Goal: Use online tool/utility: Utilize a website feature to perform a specific function

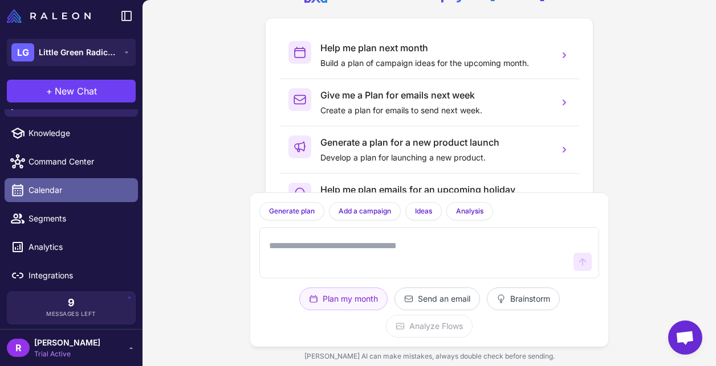
scroll to position [22, 0]
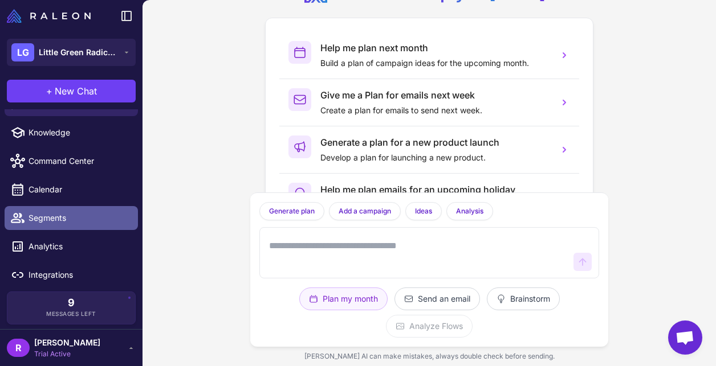
click at [88, 211] on link "Segments" at bounding box center [71, 218] width 133 height 24
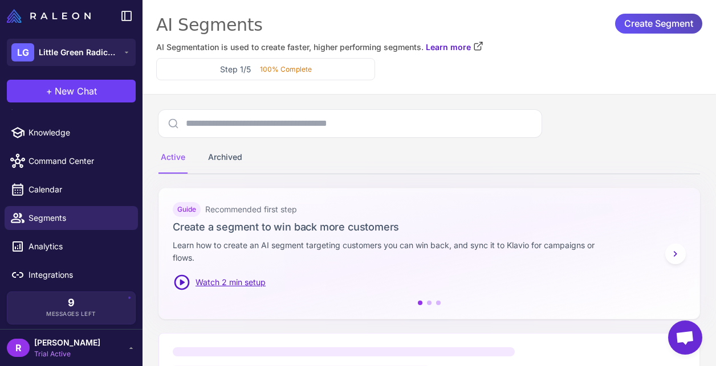
click at [631, 24] on span "Create Segment" at bounding box center [658, 24] width 69 height 20
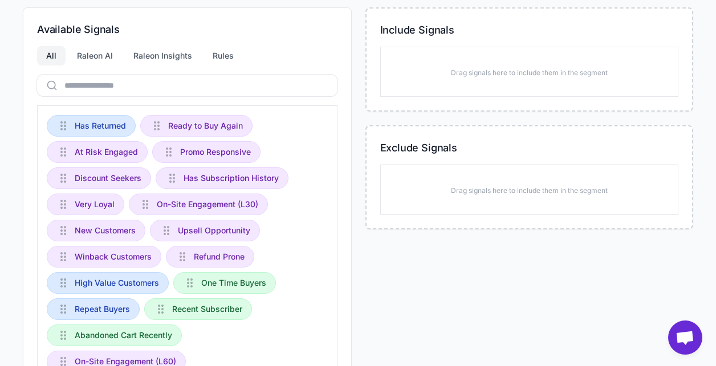
scroll to position [139, 0]
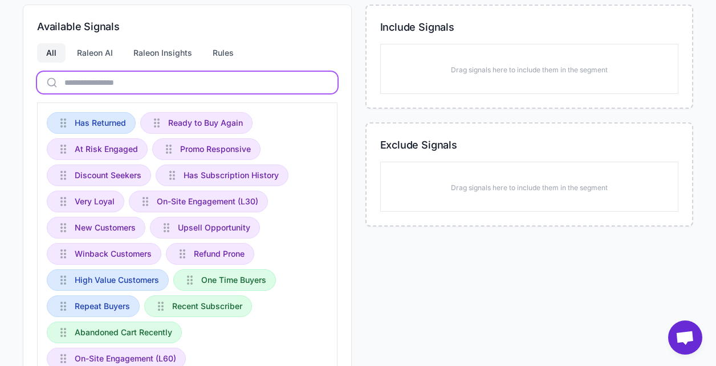
click at [134, 79] on input "text" at bounding box center [187, 83] width 300 height 22
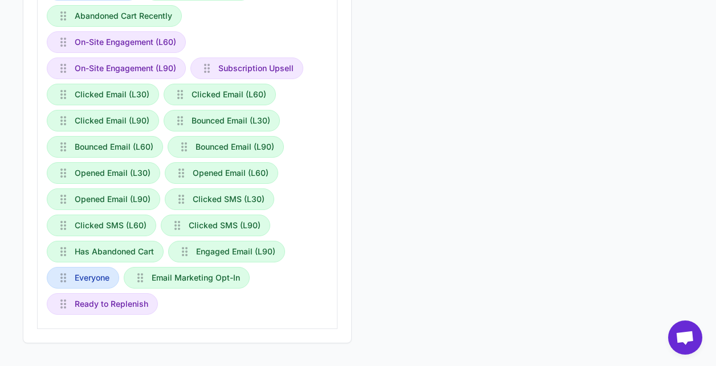
scroll to position [0, 0]
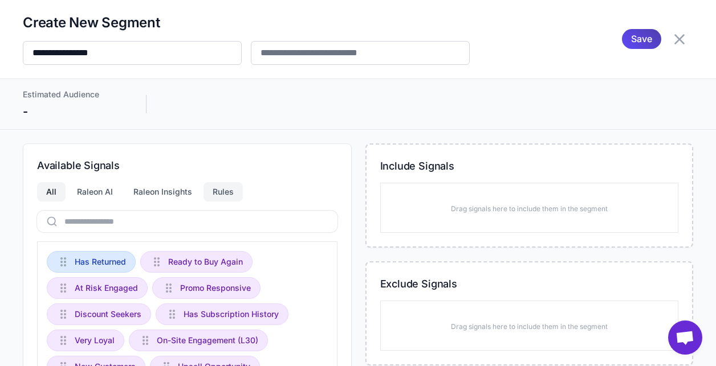
click at [225, 197] on div "Rules" at bounding box center [222, 191] width 39 height 19
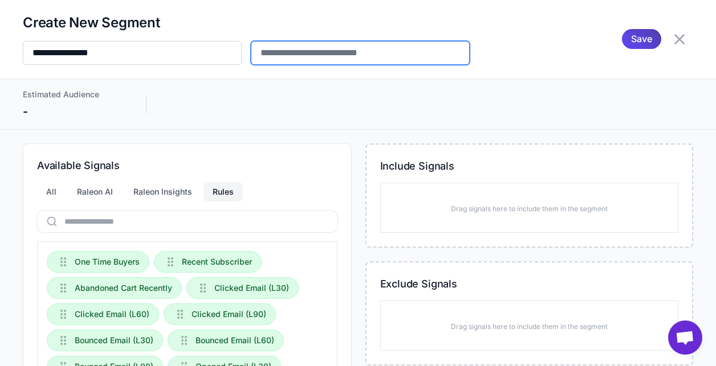
click at [297, 56] on input "text" at bounding box center [360, 53] width 219 height 24
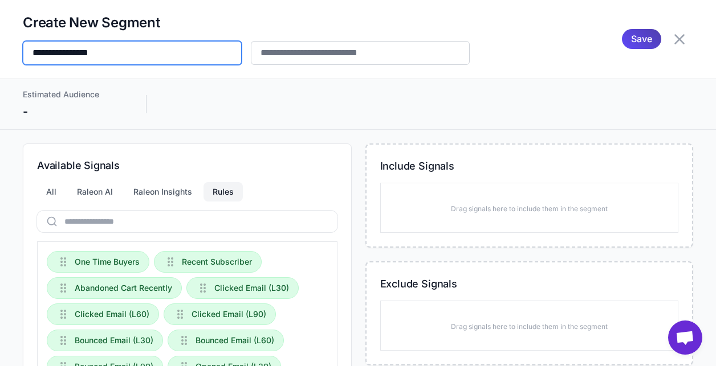
click at [138, 51] on input "**********" at bounding box center [132, 53] width 219 height 24
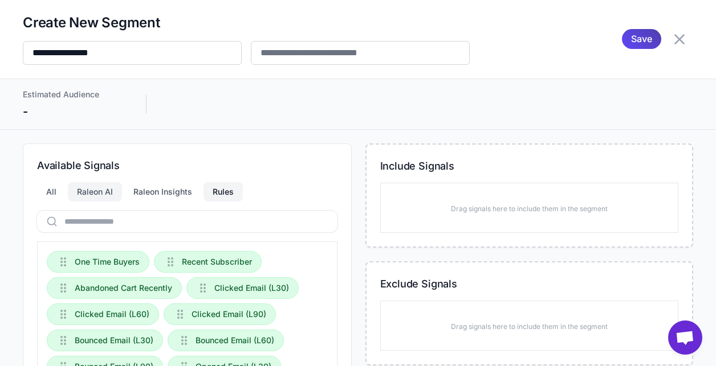
click at [102, 187] on div "Raleon AI" at bounding box center [95, 191] width 54 height 19
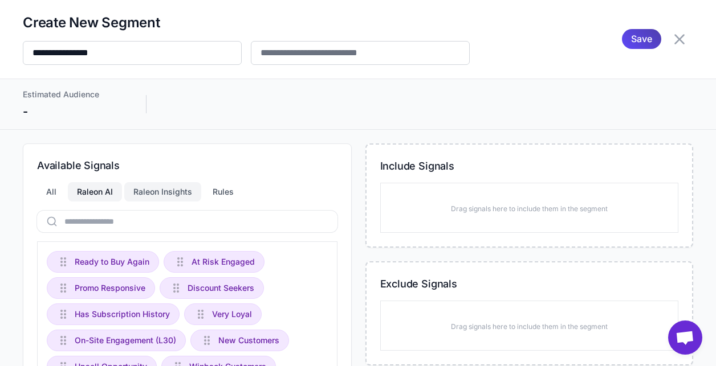
click at [147, 190] on div "Raleon Insights" at bounding box center [162, 191] width 77 height 19
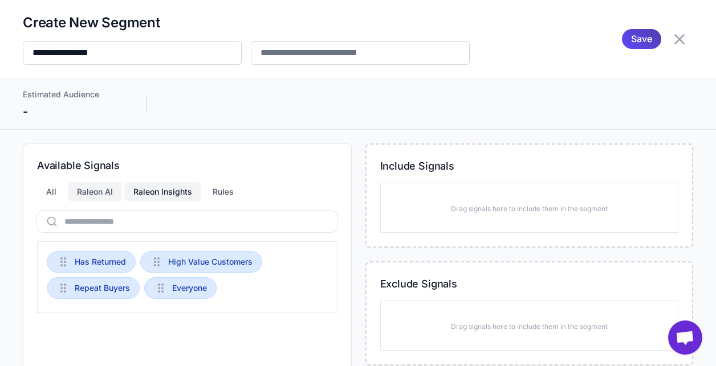
click at [89, 200] on div "Raleon AI" at bounding box center [95, 191] width 54 height 19
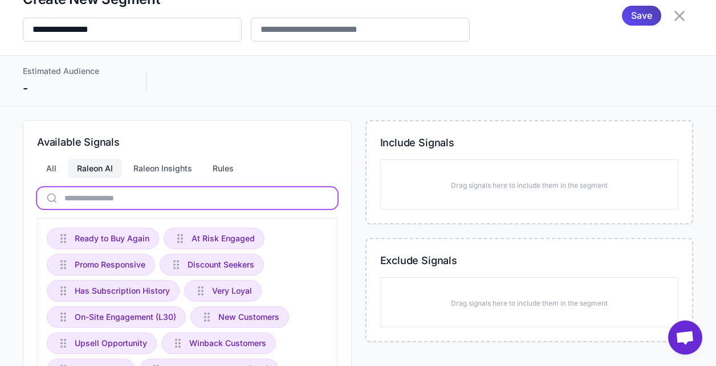
click at [94, 201] on input "text" at bounding box center [187, 198] width 300 height 22
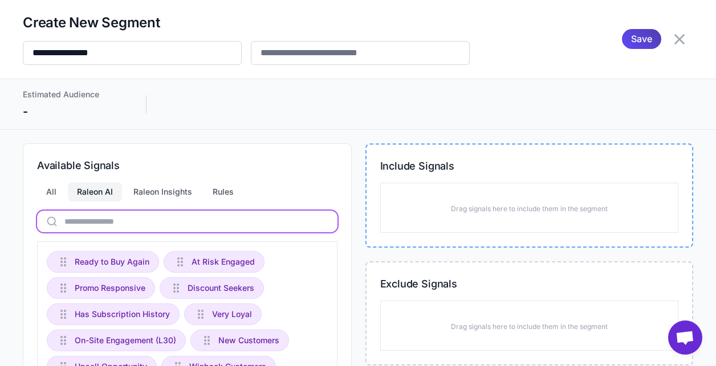
scroll to position [30, 0]
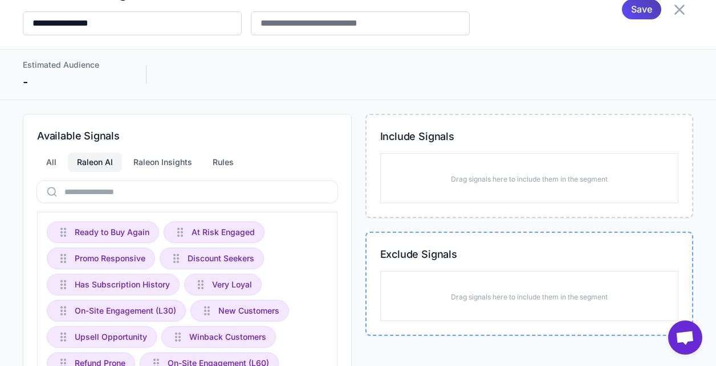
click at [464, 297] on p "Drag signals here to include them in the segment" at bounding box center [529, 297] width 157 height 10
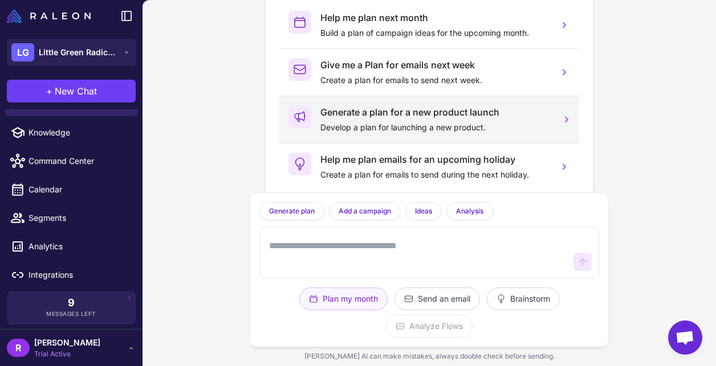
scroll to position [55, 0]
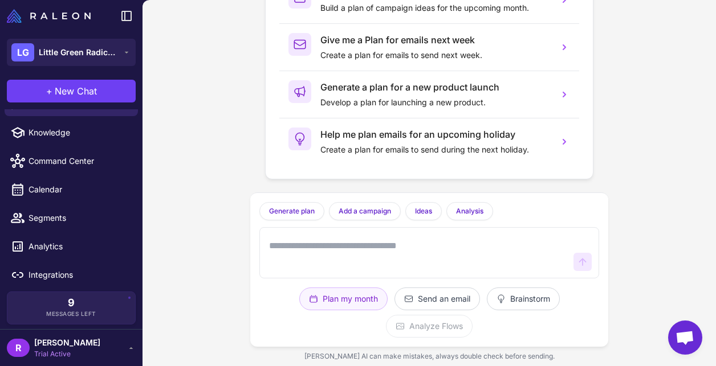
click at [331, 249] on textarea at bounding box center [418, 253] width 302 height 36
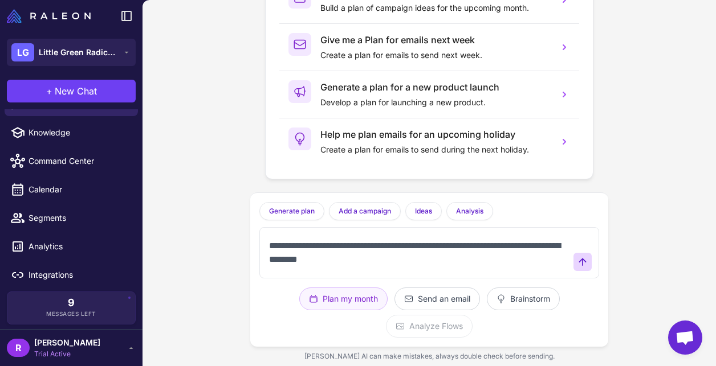
type textarea "**********"
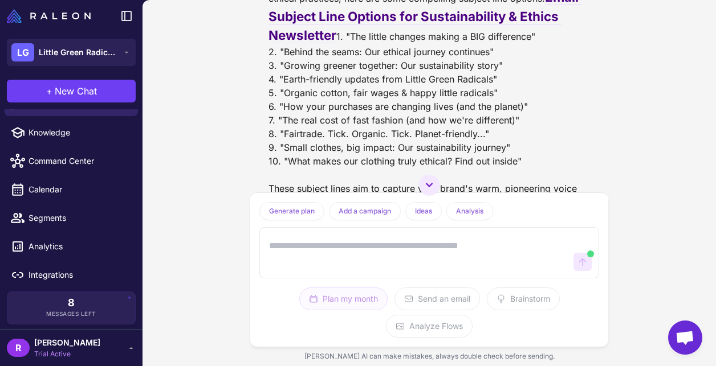
scroll to position [120, 0]
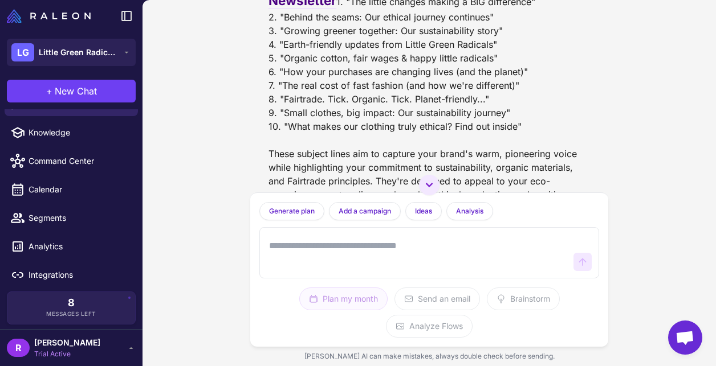
scroll to position [162, 0]
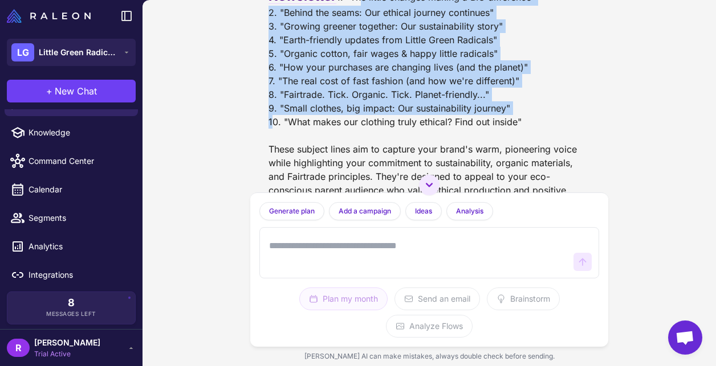
drag, startPoint x: 280, startPoint y: 34, endPoint x: 519, endPoint y: 140, distance: 261.2
click at [520, 140] on div "I'd be happy to create some email subject line options for a newsletter about s…" at bounding box center [428, 79] width 321 height 345
click at [519, 140] on div "I'd be happy to create some email subject line options for a newsletter about s…" at bounding box center [428, 79] width 321 height 345
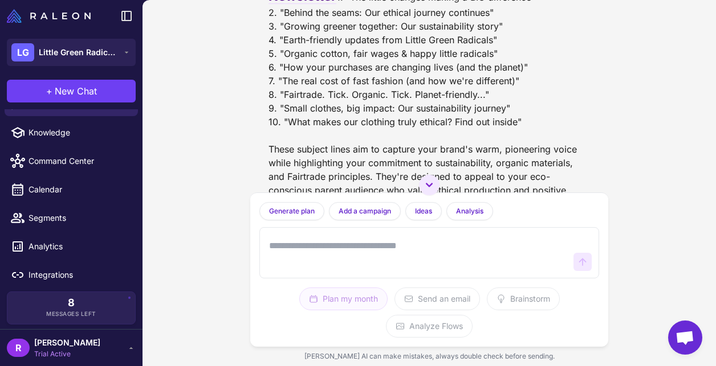
click at [523, 156] on div "I'd be happy to create some email subject line options for a newsletter about s…" at bounding box center [428, 79] width 321 height 345
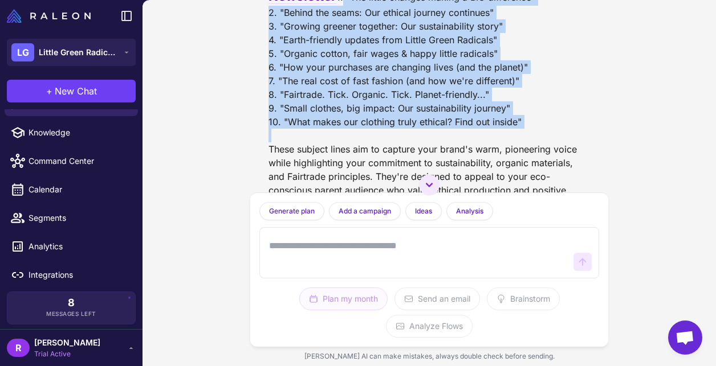
drag, startPoint x: 270, startPoint y: 31, endPoint x: 553, endPoint y: 155, distance: 308.5
click at [553, 155] on div "I'd be happy to create some email subject line options for a newsletter about s…" at bounding box center [428, 79] width 321 height 345
copy div "1. "The little changes making a BIG difference" 2. "Behind the seams: Our ethic…"
click at [224, 132] on div "Can you come up with an email subject options for a newsletter abour sustainabi…" at bounding box center [428, 183] width 573 height 366
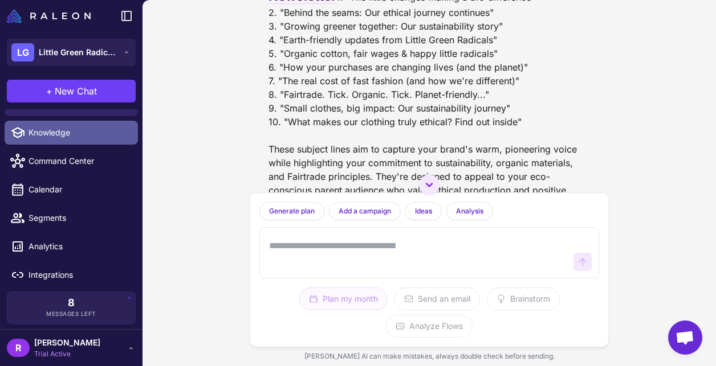
click at [97, 137] on span "Knowledge" at bounding box center [78, 133] width 100 height 13
select select
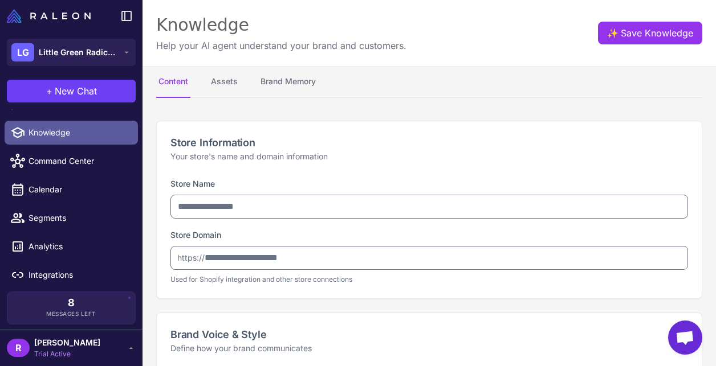
type input "**********"
type textarea "**********"
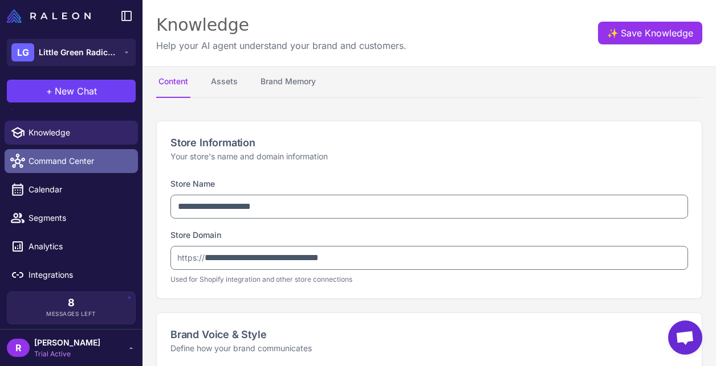
type textarea "**********"
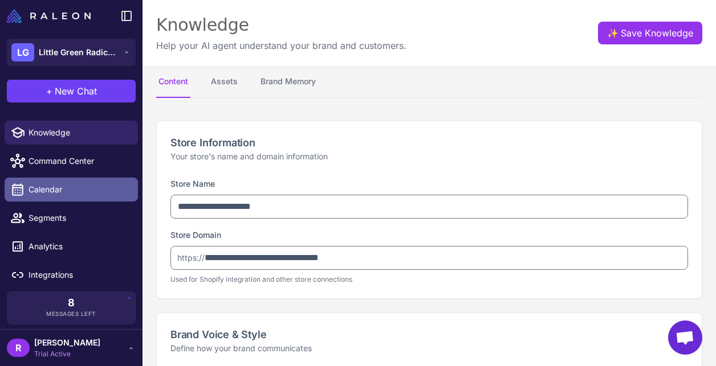
select select "***"
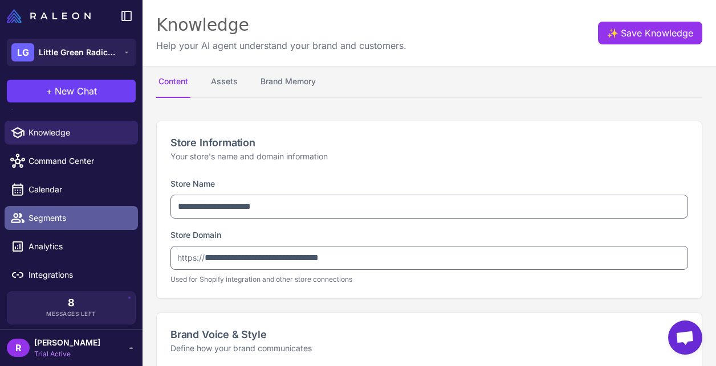
type textarea "**********"
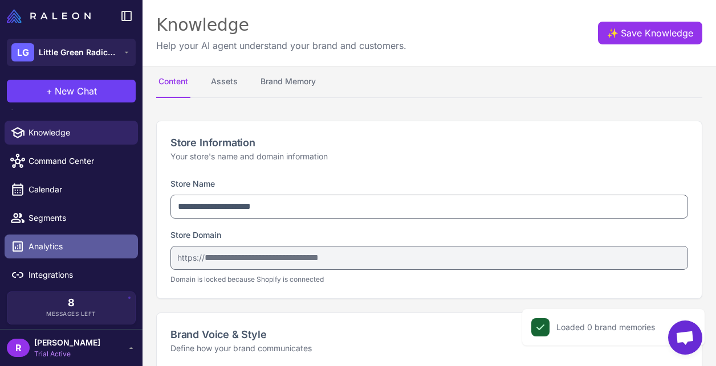
click at [93, 245] on span "Analytics" at bounding box center [78, 246] width 100 height 13
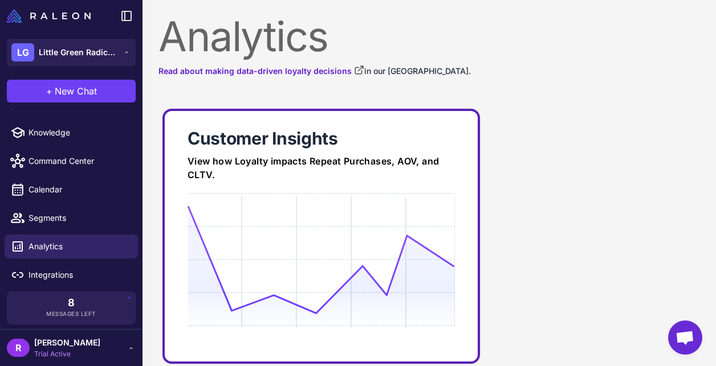
click at [221, 182] on link "Customer Insights View how Loyalty impacts Repeat Purchases, AOV, and CLTV." at bounding box center [320, 236] width 317 height 255
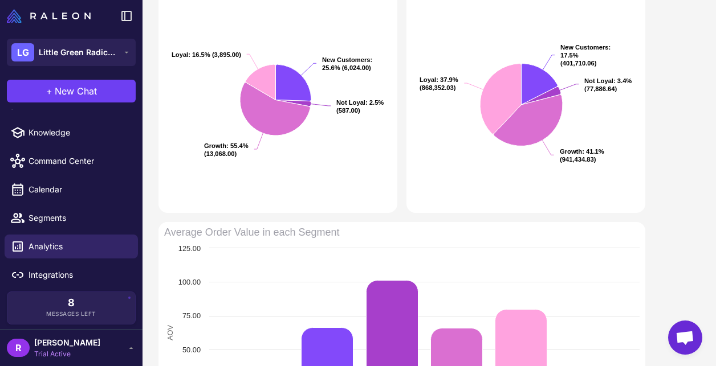
scroll to position [403, 0]
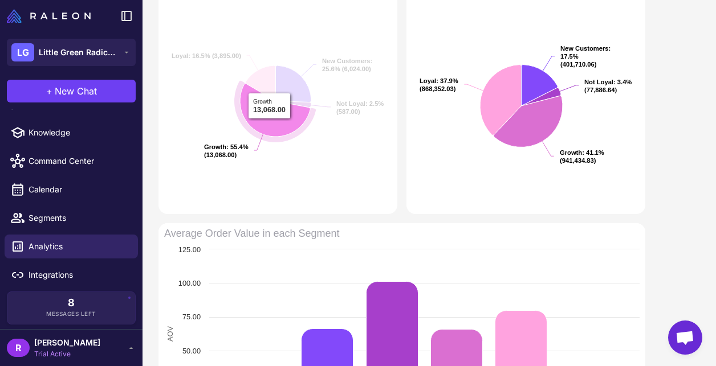
click at [269, 127] on icon "Customers in each Segment" at bounding box center [275, 109] width 70 height 53
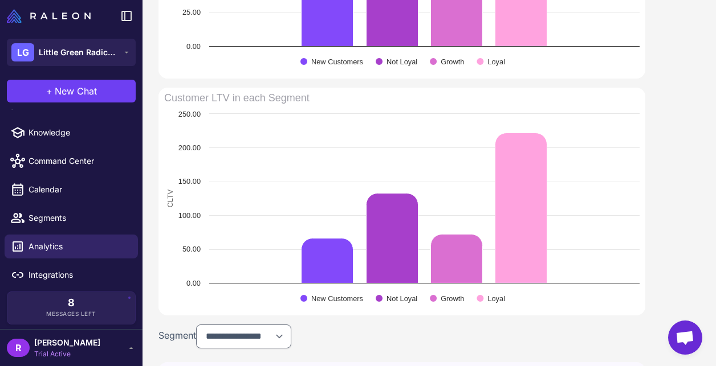
scroll to position [834, 0]
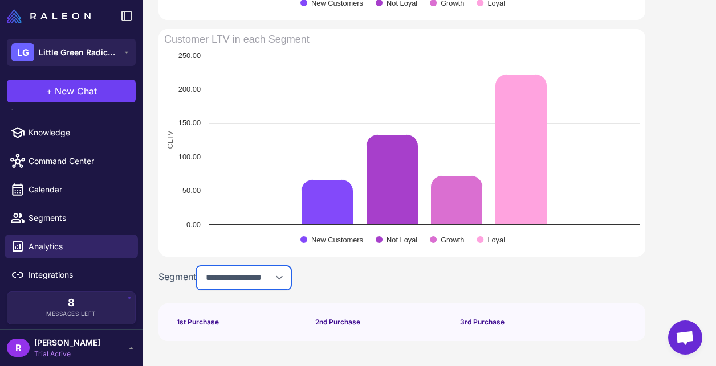
click at [267, 285] on select "**********" at bounding box center [243, 278] width 95 height 24
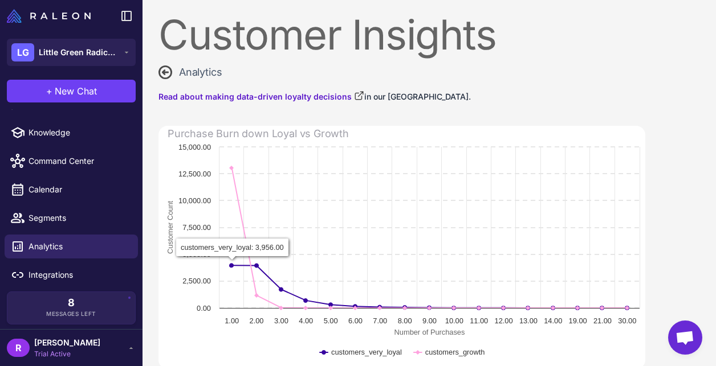
scroll to position [0, 0]
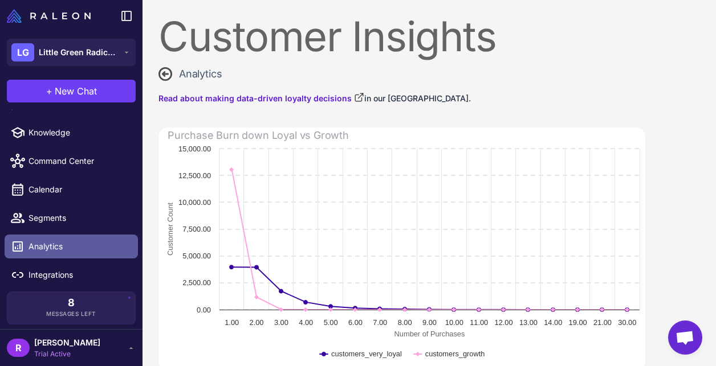
click at [87, 251] on span "Analytics" at bounding box center [78, 246] width 100 height 13
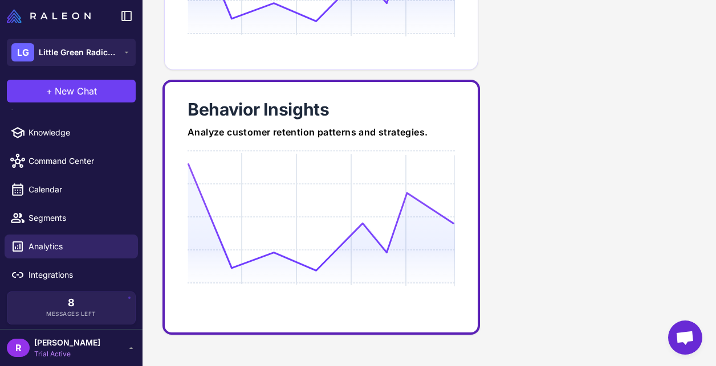
click at [220, 185] on icon at bounding box center [320, 217] width 267 height 109
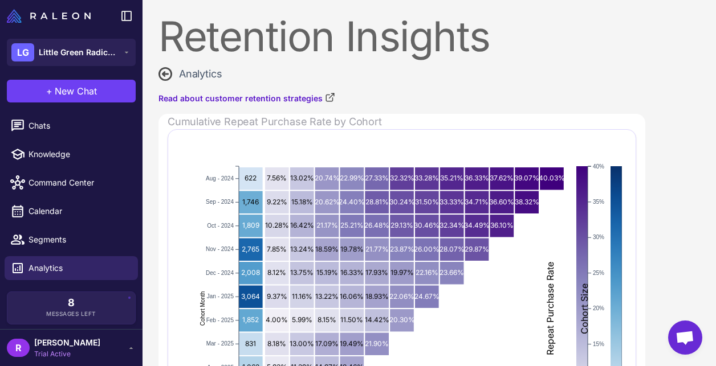
click at [168, 76] on icon at bounding box center [165, 74] width 14 height 14
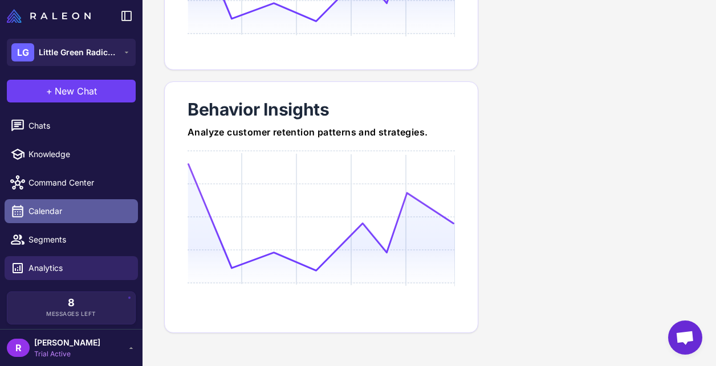
scroll to position [22, 0]
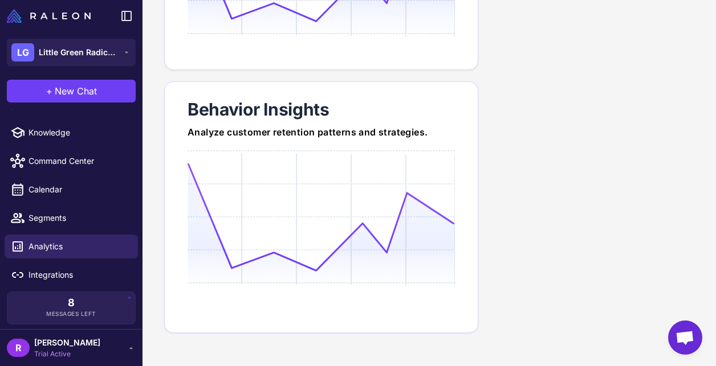
click at [74, 343] on span "[PERSON_NAME]" at bounding box center [67, 343] width 66 height 13
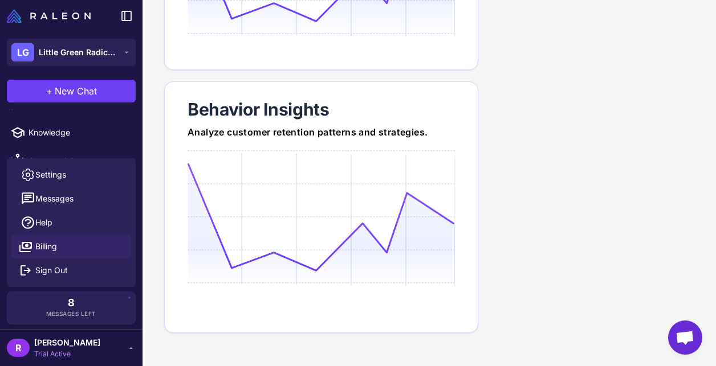
click at [68, 251] on link "Billing" at bounding box center [71, 247] width 120 height 24
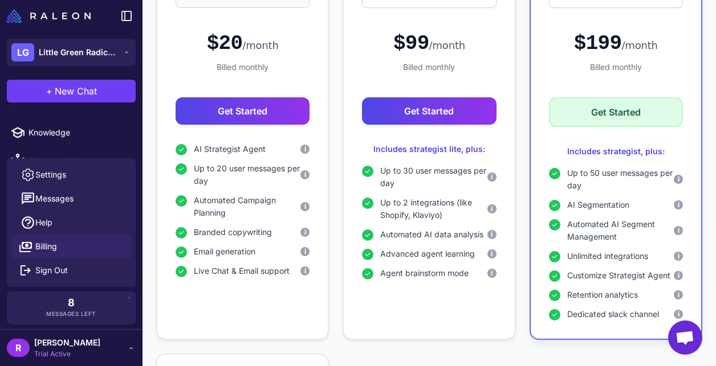
select select "*******"
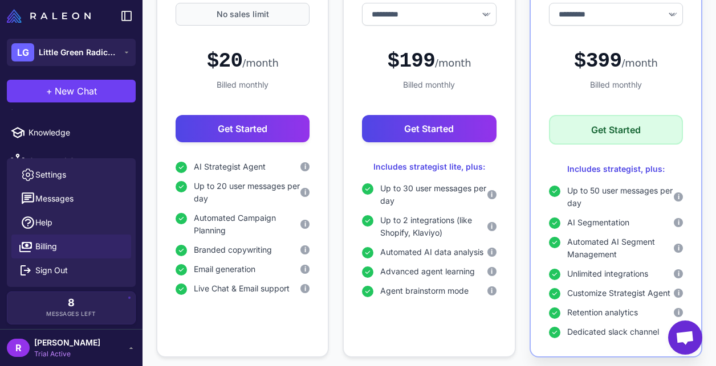
scroll to position [192, 0]
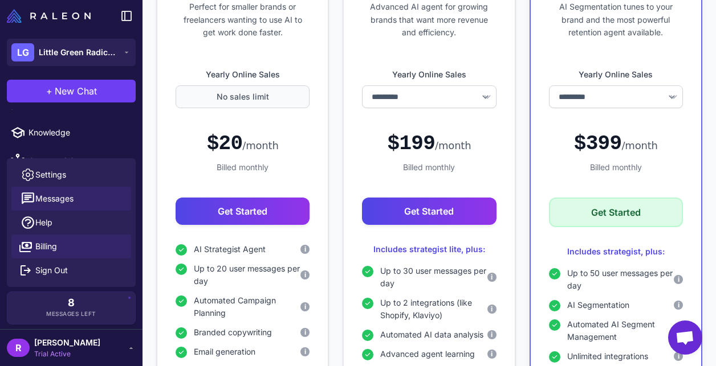
click at [87, 199] on button "Messages" at bounding box center [71, 199] width 120 height 24
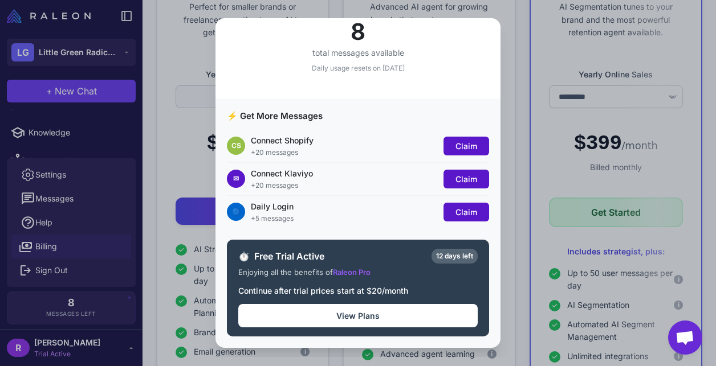
scroll to position [0, 0]
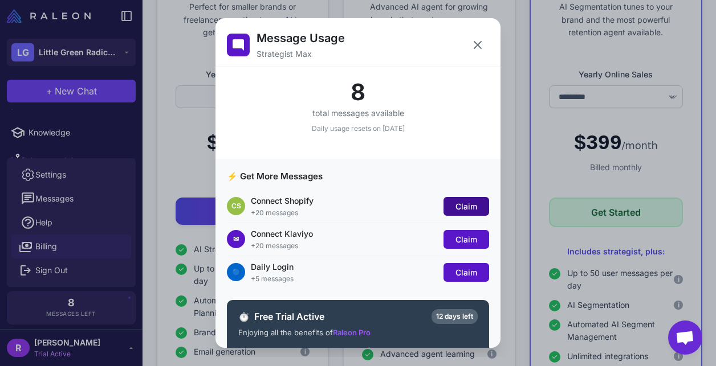
click at [461, 208] on span "Claim" at bounding box center [466, 207] width 22 height 10
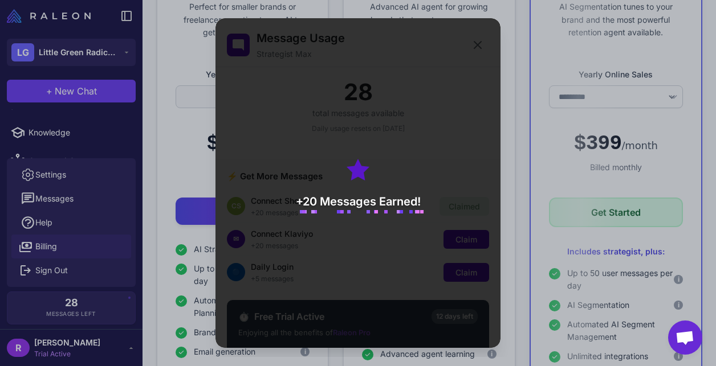
click at [317, 83] on div "+20 Messages Earned!" at bounding box center [357, 183] width 285 height 330
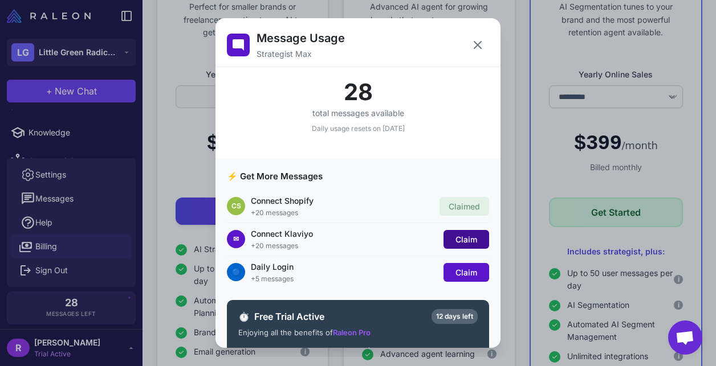
click at [462, 238] on span "Claim" at bounding box center [466, 240] width 22 height 10
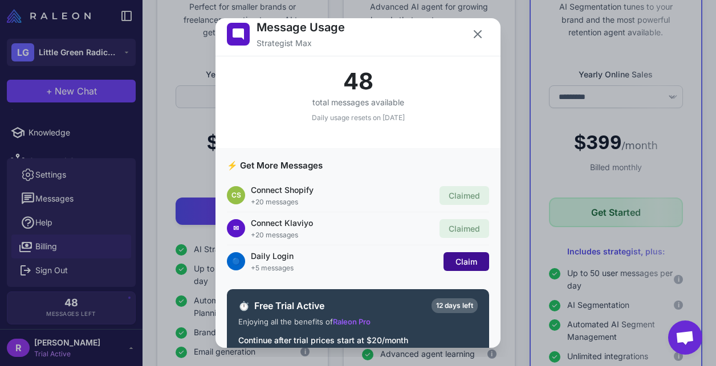
click at [456, 254] on button "Claim" at bounding box center [466, 261] width 46 height 19
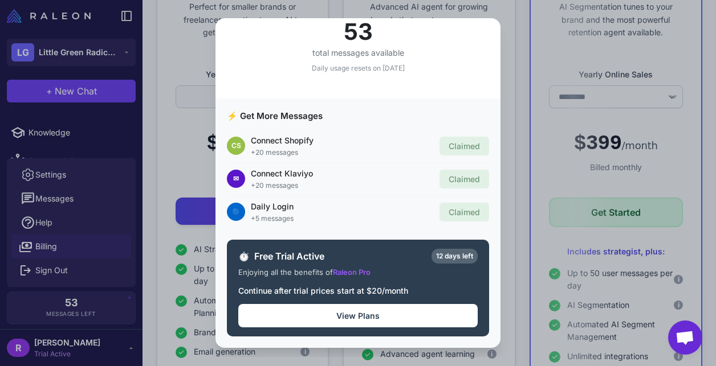
scroll to position [0, 0]
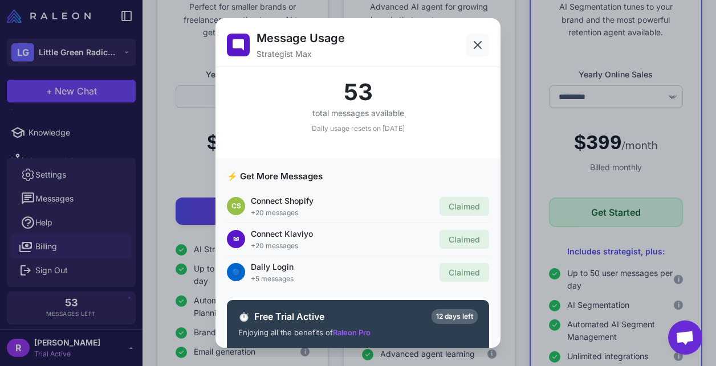
click at [475, 42] on icon at bounding box center [478, 45] width 14 height 14
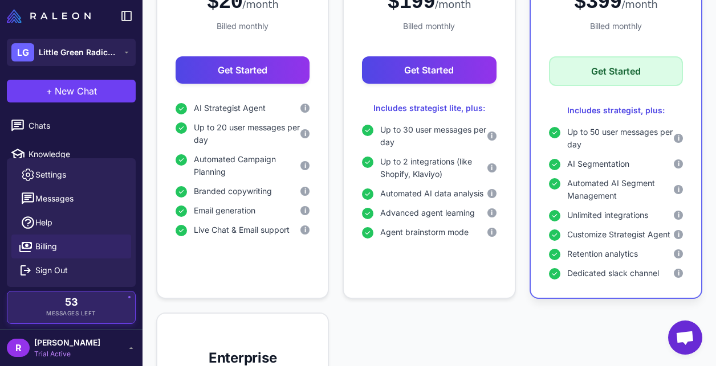
click at [74, 308] on span "53" at bounding box center [71, 302] width 13 height 10
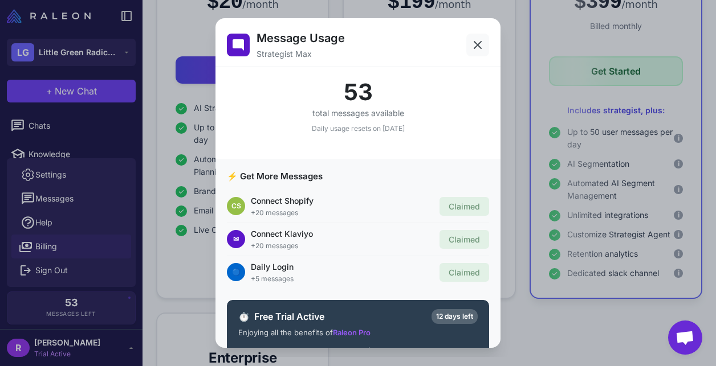
click at [470, 48] on button at bounding box center [477, 45] width 23 height 23
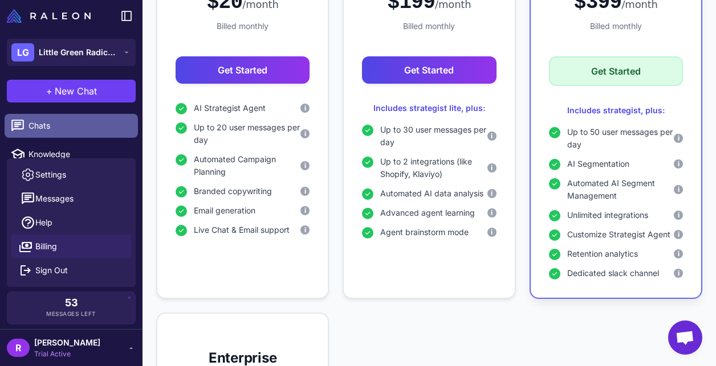
click at [48, 117] on link "Chats" at bounding box center [71, 126] width 133 height 24
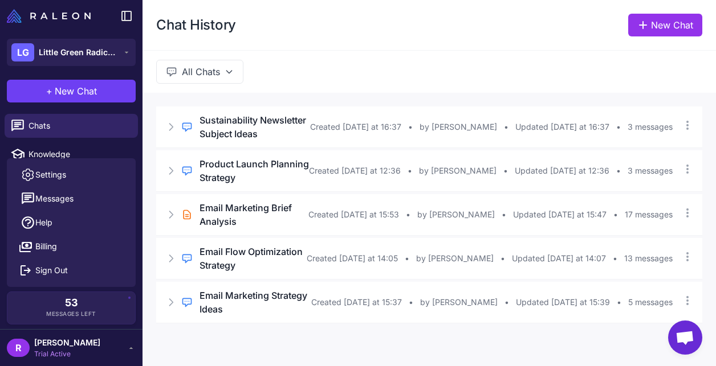
click at [74, 348] on span "[PERSON_NAME]" at bounding box center [67, 343] width 66 height 13
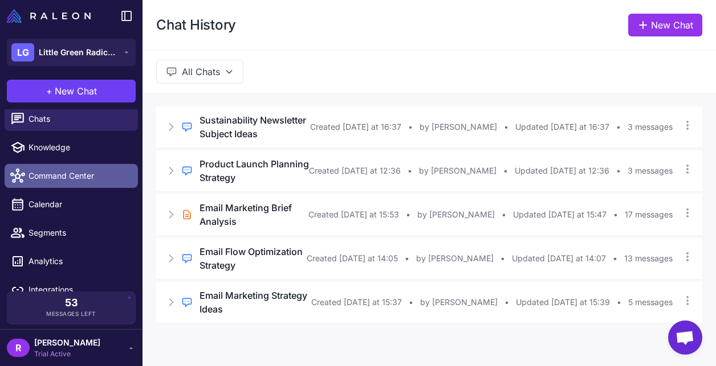
scroll to position [6, 0]
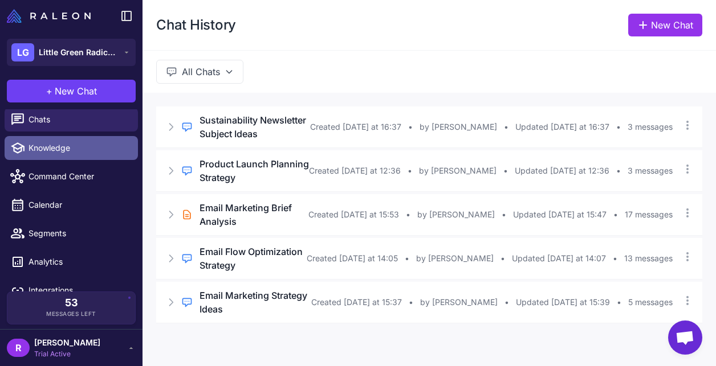
click at [72, 153] on span "Knowledge" at bounding box center [78, 148] width 100 height 13
select select
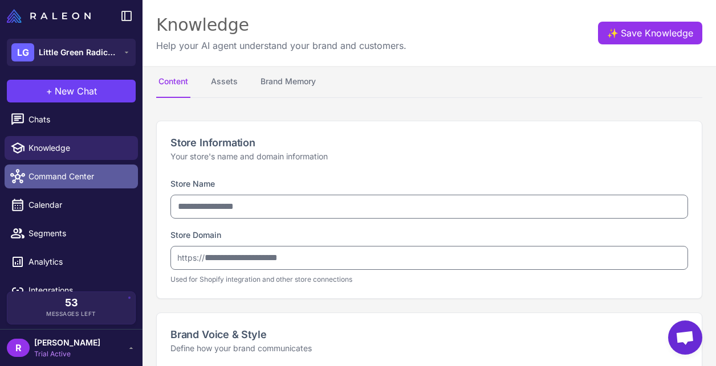
type input "**********"
type textarea "**********"
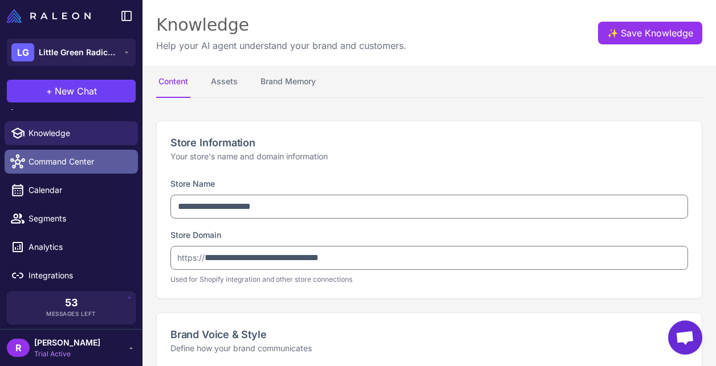
select select "***"
type textarea "**********"
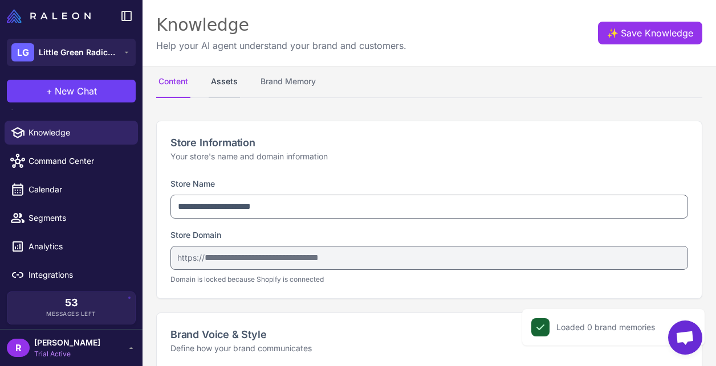
click at [230, 87] on button "Assets" at bounding box center [224, 82] width 31 height 32
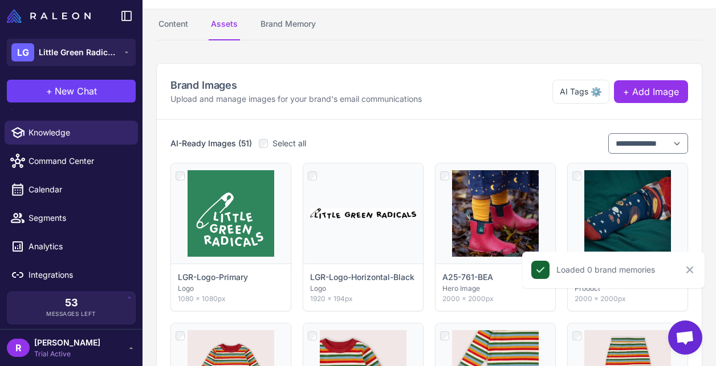
scroll to position [101, 0]
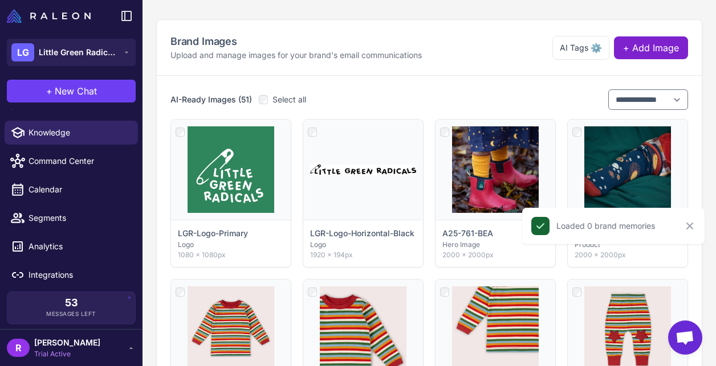
click at [663, 47] on span "+ Add Image" at bounding box center [651, 48] width 56 height 14
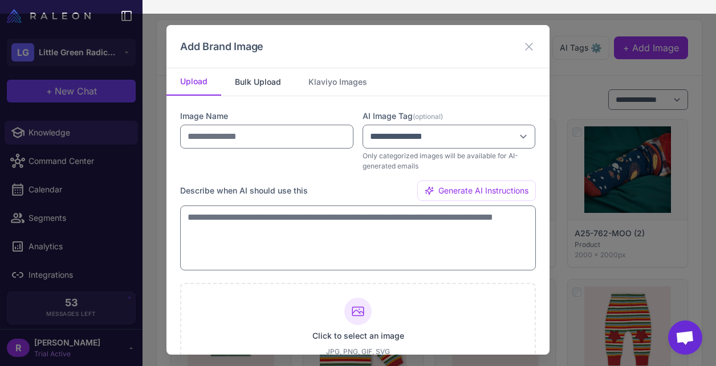
click at [258, 85] on button "Bulk Upload" at bounding box center [258, 81] width 74 height 27
select select "*******"
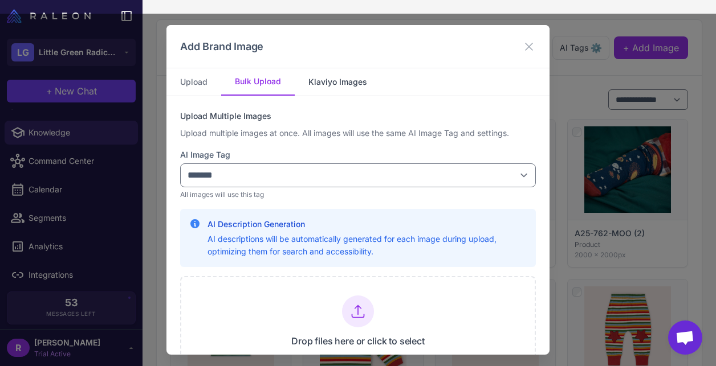
click at [338, 81] on button "Klaviyo Images" at bounding box center [338, 81] width 86 height 27
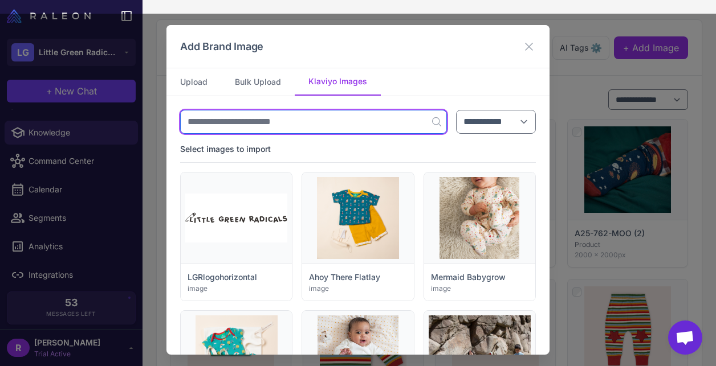
click at [289, 123] on input "text" at bounding box center [313, 122] width 267 height 24
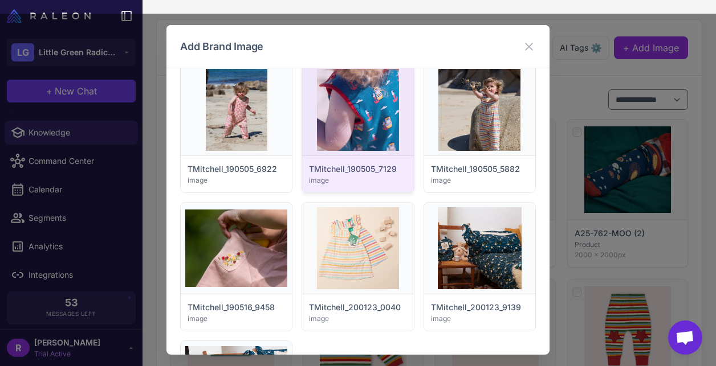
scroll to position [0, 0]
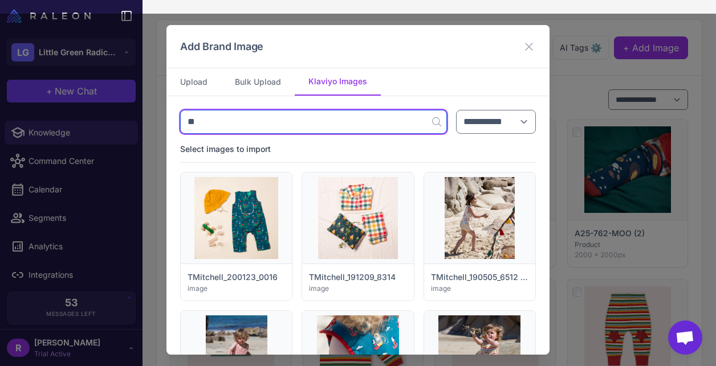
type input "*"
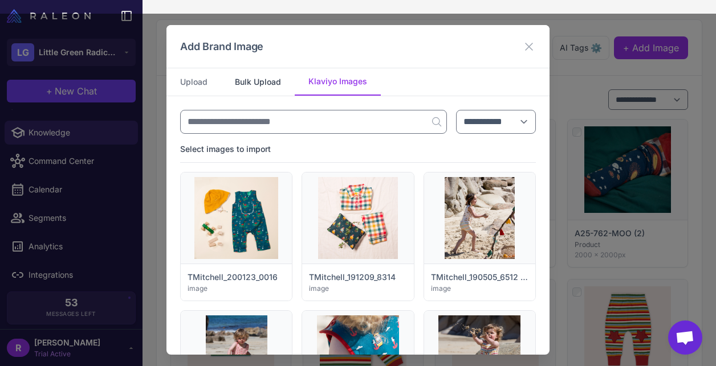
click at [257, 75] on button "Bulk Upload" at bounding box center [258, 81] width 74 height 27
select select "*******"
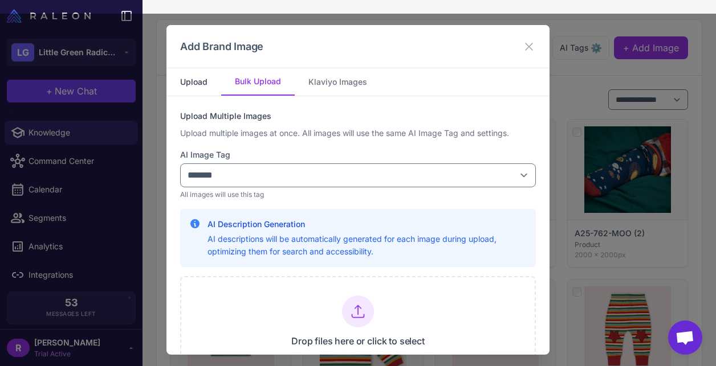
click at [213, 87] on button "Upload" at bounding box center [193, 81] width 55 height 27
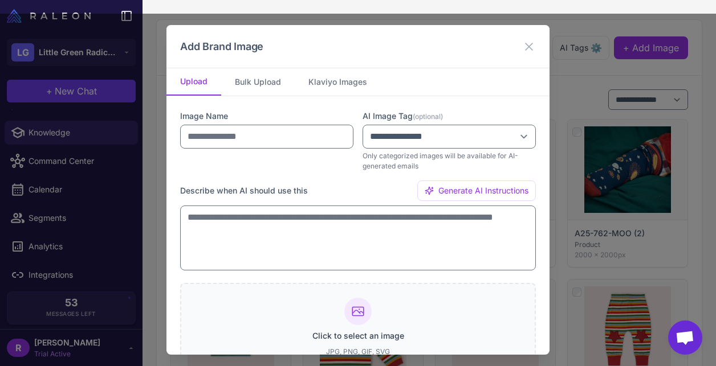
click at [337, 315] on div "Click to select an image JPG, PNG, GIF, SVG" at bounding box center [358, 327] width 92 height 59
click at [529, 46] on icon at bounding box center [528, 46] width 7 height 7
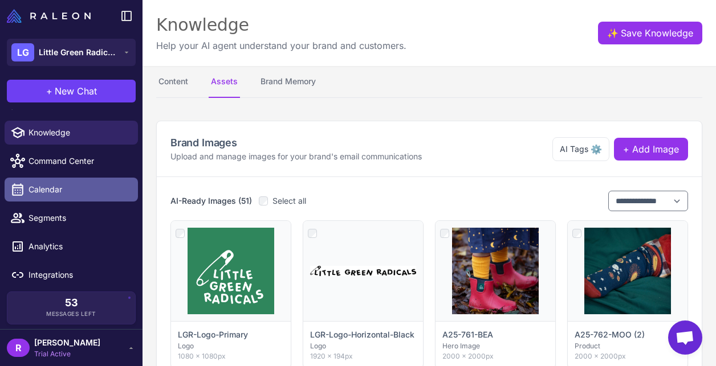
click at [71, 193] on span "Calendar" at bounding box center [78, 189] width 100 height 13
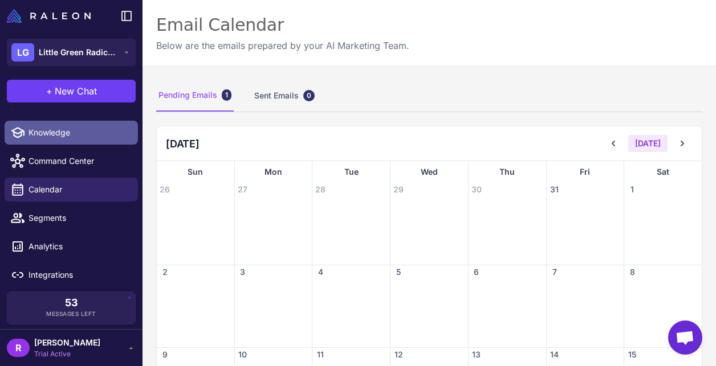
click at [80, 135] on span "Knowledge" at bounding box center [78, 133] width 100 height 13
select select
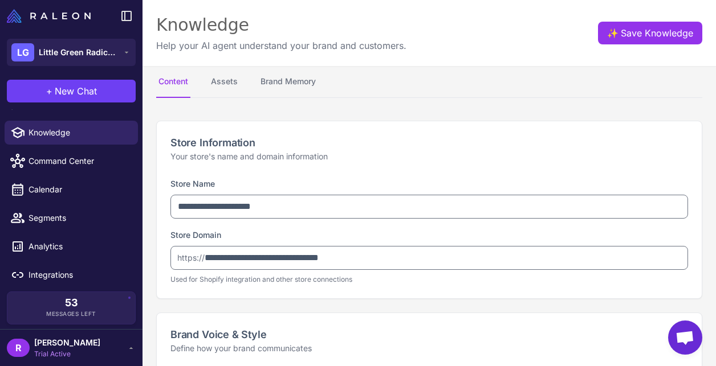
type textarea "**********"
select select "***"
type textarea "**********"
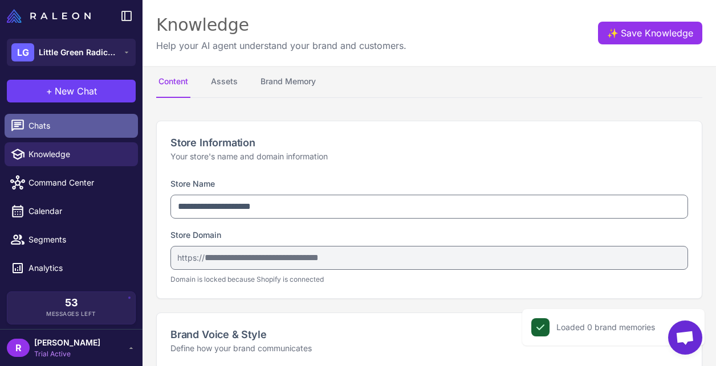
click at [70, 123] on span "Chats" at bounding box center [78, 126] width 100 height 13
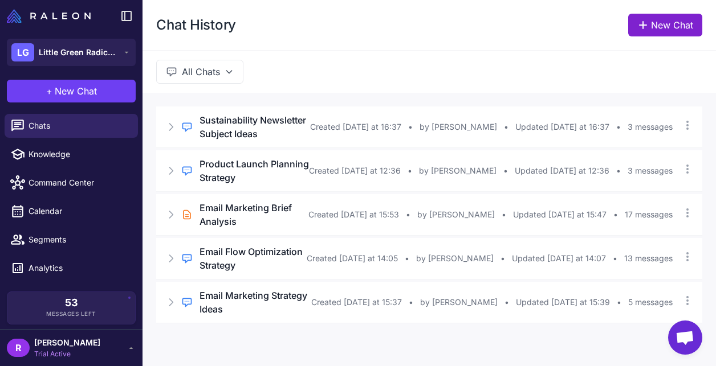
click at [689, 30] on link "New Chat" at bounding box center [665, 25] width 74 height 23
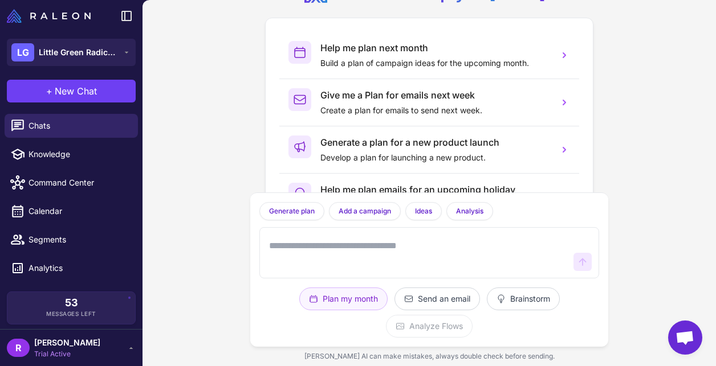
click at [389, 256] on textarea at bounding box center [418, 253] width 302 height 36
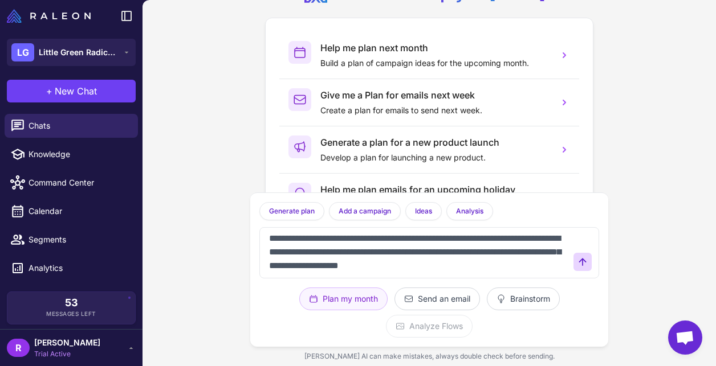
scroll to position [21, 0]
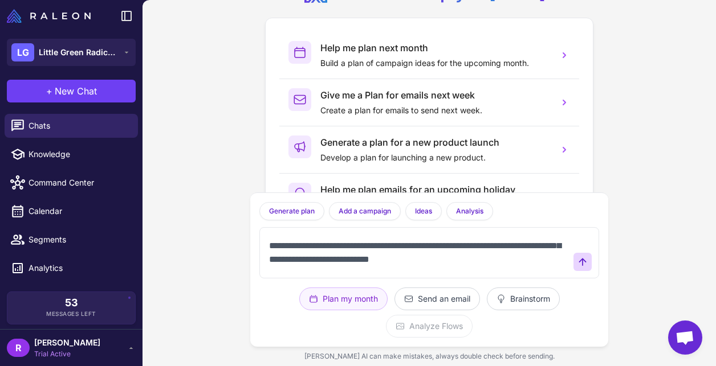
type textarea "**********"
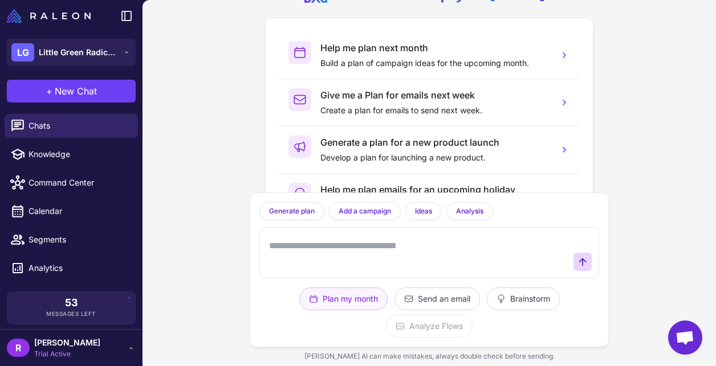
scroll to position [0, 0]
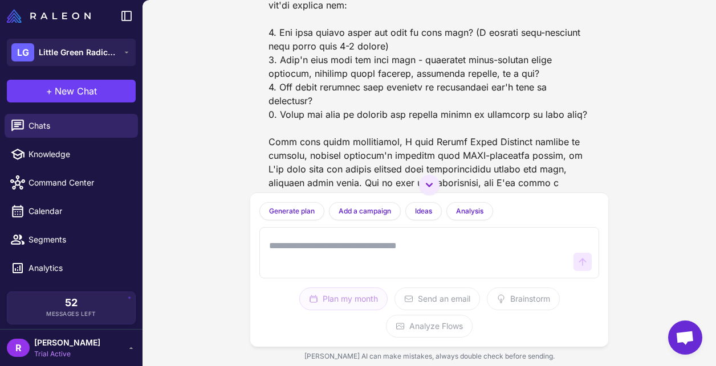
scroll to position [163, 0]
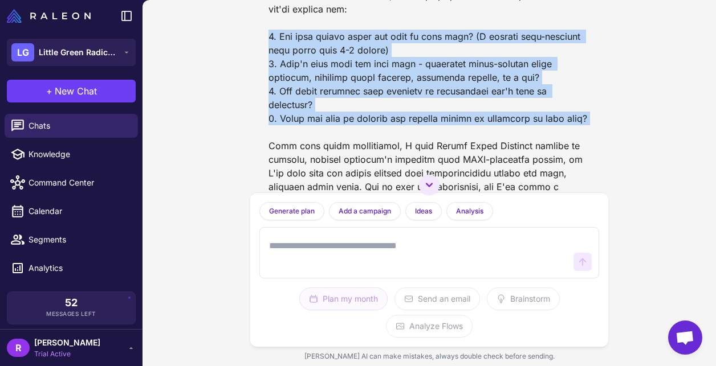
drag, startPoint x: 267, startPoint y: 36, endPoint x: 593, endPoint y: 112, distance: 334.1
click at [593, 112] on div at bounding box center [429, 64] width 340 height 296
copy div "1. How many emails would you like in this flow? (A typical post-purchase flow m…"
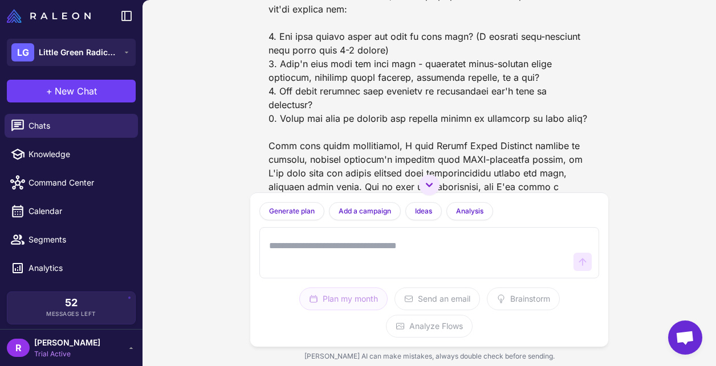
click at [365, 248] on textarea at bounding box center [418, 253] width 302 height 36
paste textarea "**********"
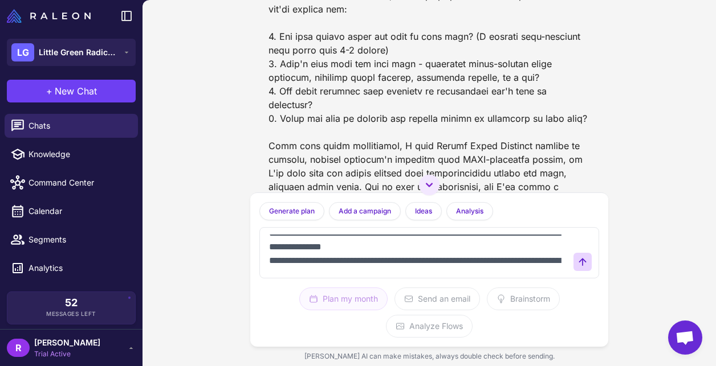
scroll to position [0, 0]
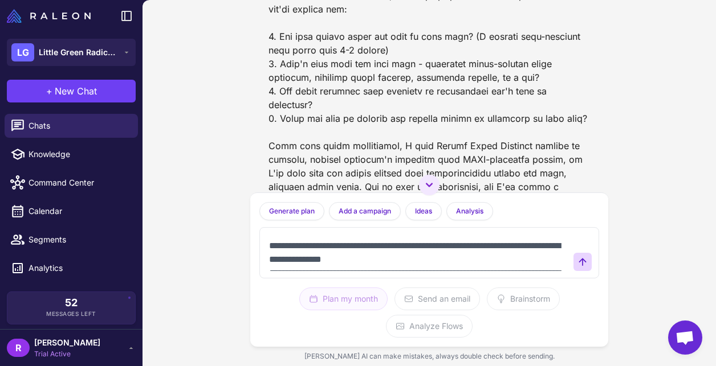
click at [458, 261] on textarea "**********" at bounding box center [418, 253] width 302 height 36
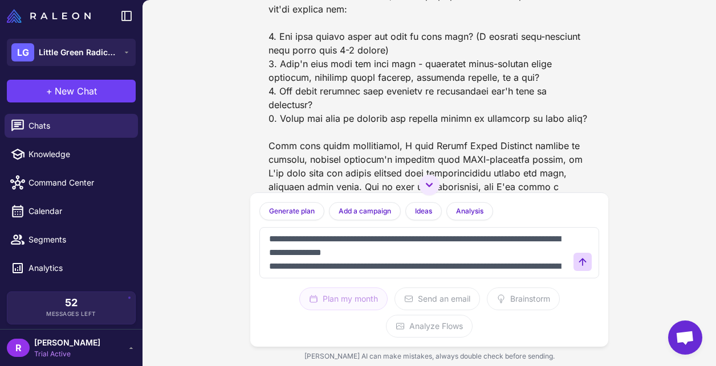
scroll to position [2, 0]
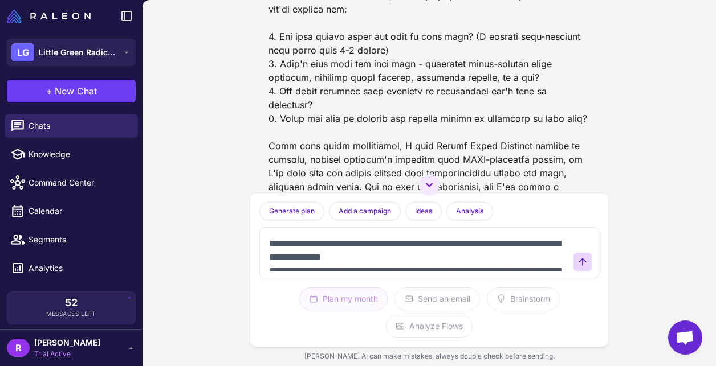
drag, startPoint x: 447, startPoint y: 259, endPoint x: 262, endPoint y: 244, distance: 185.2
click at [262, 244] on div "**********" at bounding box center [429, 252] width 340 height 51
click at [447, 258] on textarea "**********" at bounding box center [418, 253] width 302 height 36
drag, startPoint x: 447, startPoint y: 258, endPoint x: 263, endPoint y: 247, distance: 184.4
click at [263, 247] on div "**********" at bounding box center [429, 252] width 340 height 51
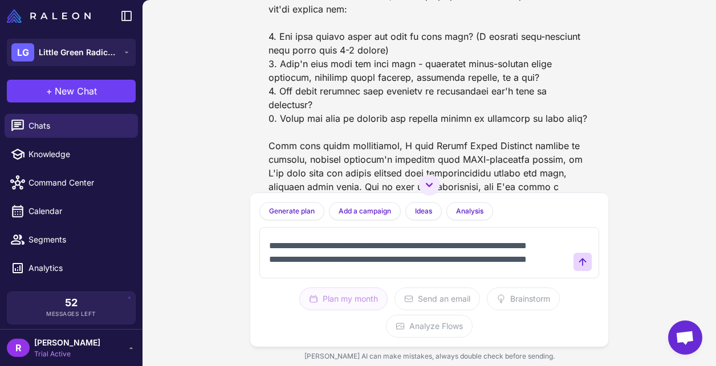
scroll to position [42, 0]
drag, startPoint x: 336, startPoint y: 262, endPoint x: 258, endPoint y: 247, distance: 79.5
click at [258, 247] on div "**********" at bounding box center [429, 270] width 358 height 154
drag, startPoint x: 321, startPoint y: 268, endPoint x: 256, endPoint y: 251, distance: 67.2
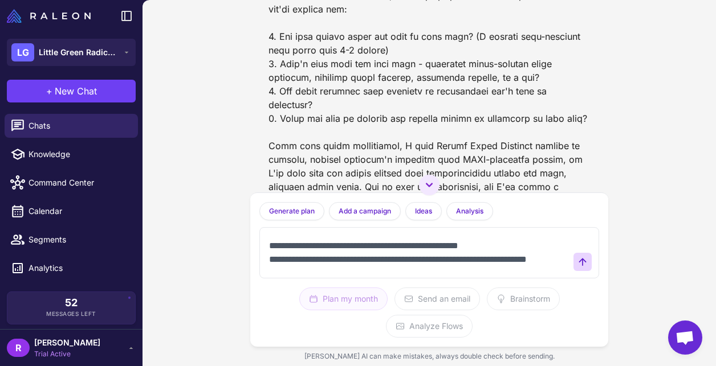
click at [256, 251] on div "**********" at bounding box center [429, 270] width 358 height 154
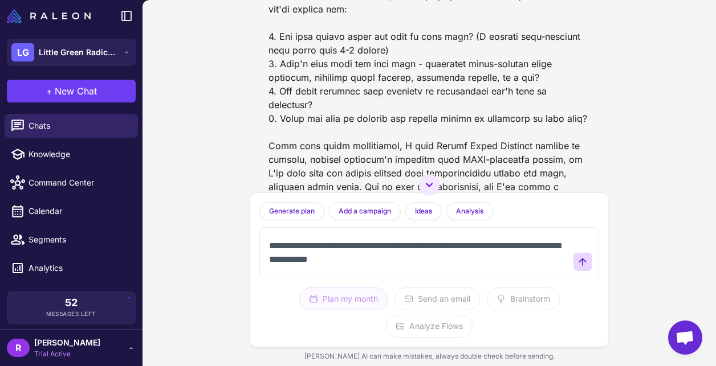
type textarea "**********"
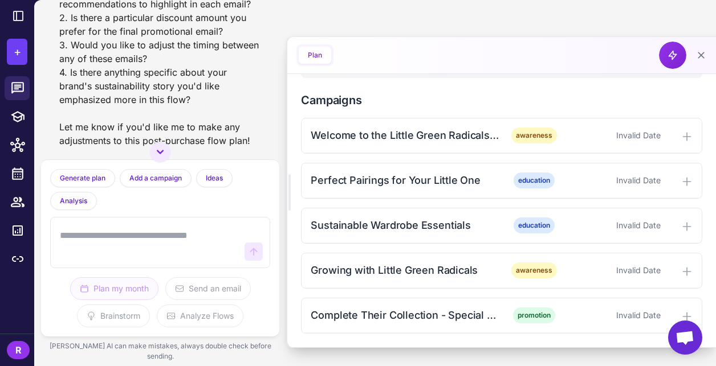
scroll to position [1228, 0]
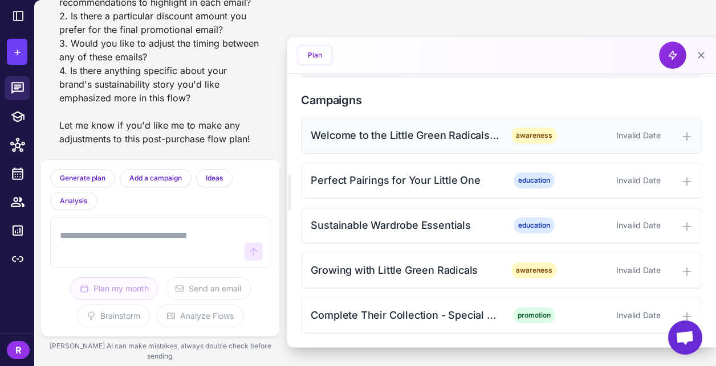
click at [450, 134] on div "Welcome to the Little Green Radicals Family" at bounding box center [405, 135] width 189 height 15
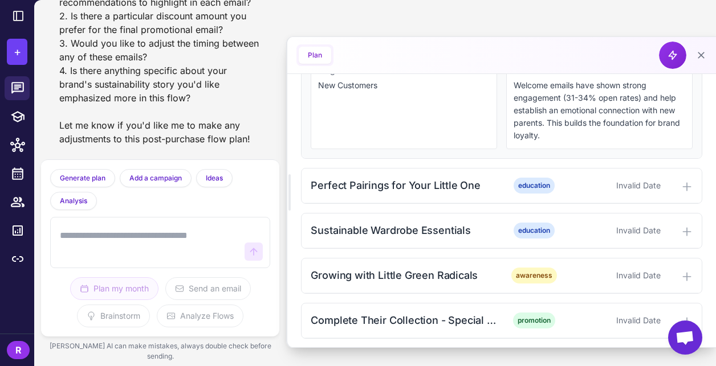
scroll to position [506, 0]
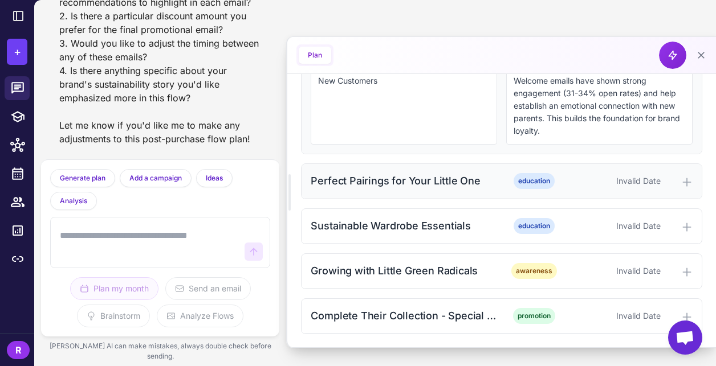
click at [387, 186] on div "Perfect Pairings for Your Little One" at bounding box center [405, 180] width 189 height 15
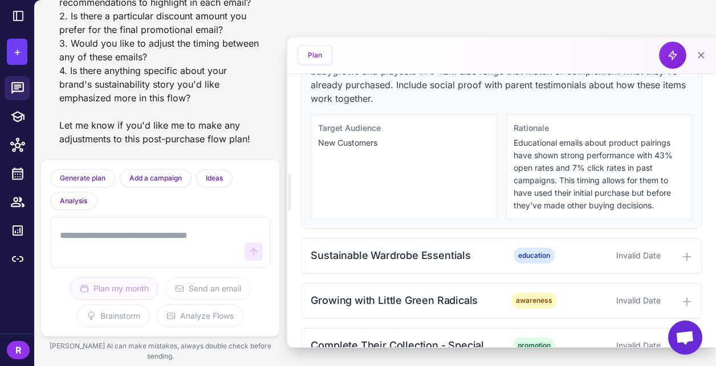
scroll to position [693, 0]
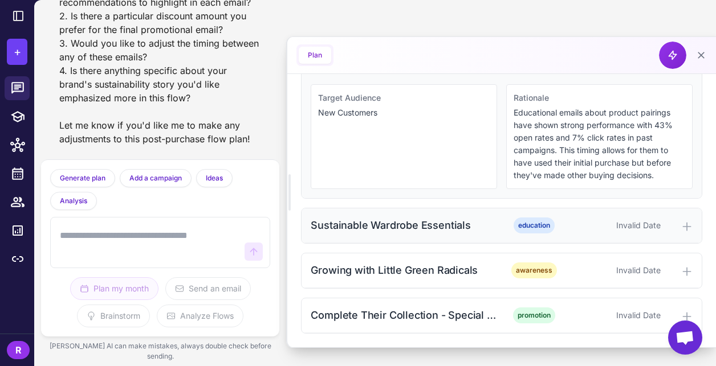
click at [402, 222] on div "Sustainable Wardrobe Essentials" at bounding box center [405, 225] width 189 height 15
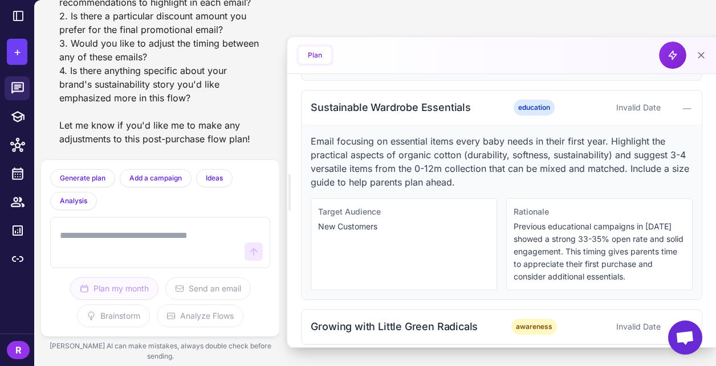
scroll to position [868, 0]
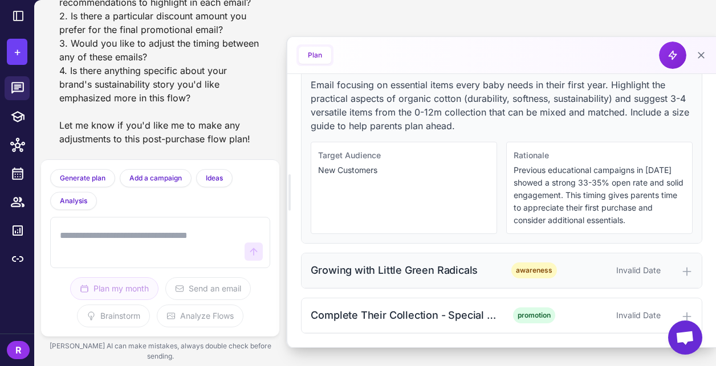
click at [400, 268] on div "Growing with Little Green Radicals" at bounding box center [405, 270] width 189 height 15
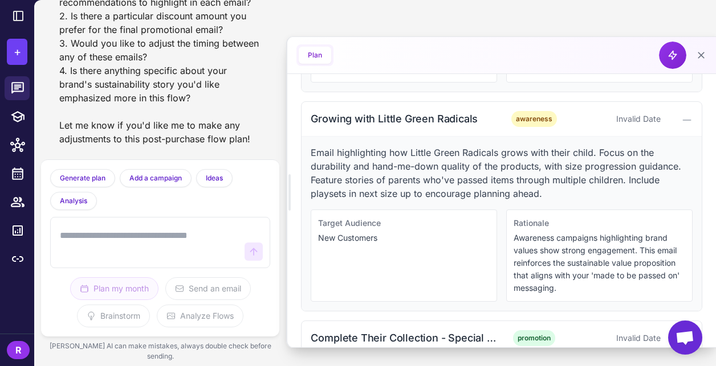
scroll to position [1042, 0]
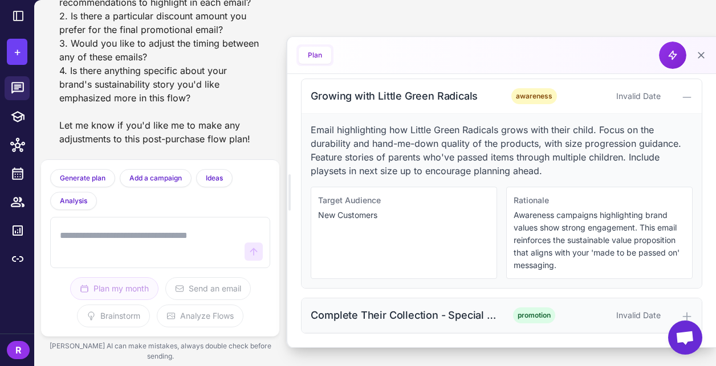
click at [451, 306] on div "Complete Their Collection - Special Offer promotion Invalid Date" at bounding box center [501, 316] width 400 height 35
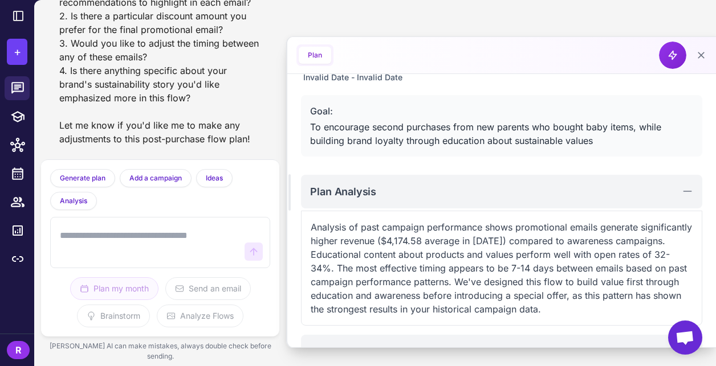
scroll to position [45, 0]
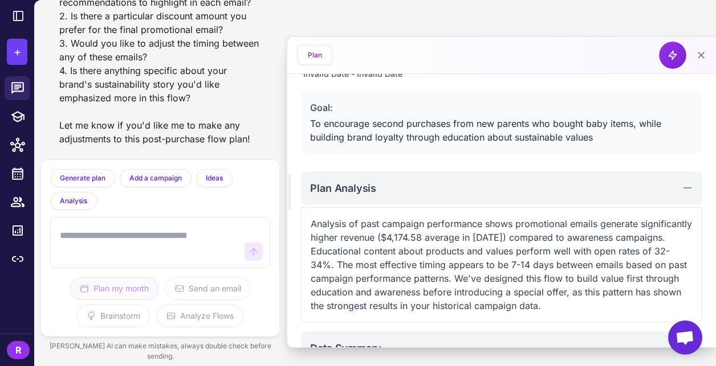
click at [541, 207] on div "Plan Analysis Analysis of past campaign performance shows promotional emails ge…" at bounding box center [501, 247] width 401 height 151
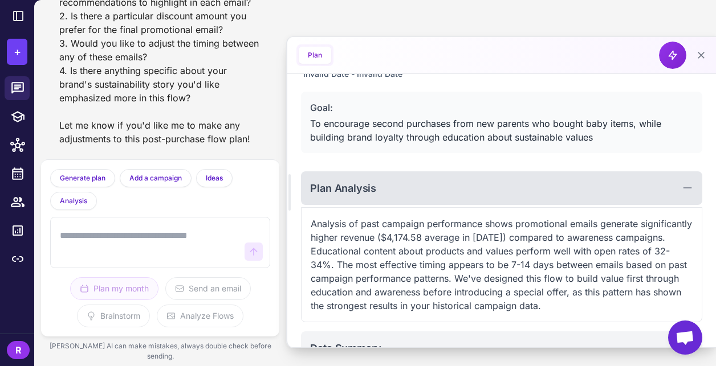
click at [549, 183] on div "Plan Analysis" at bounding box center [501, 189] width 401 height 34
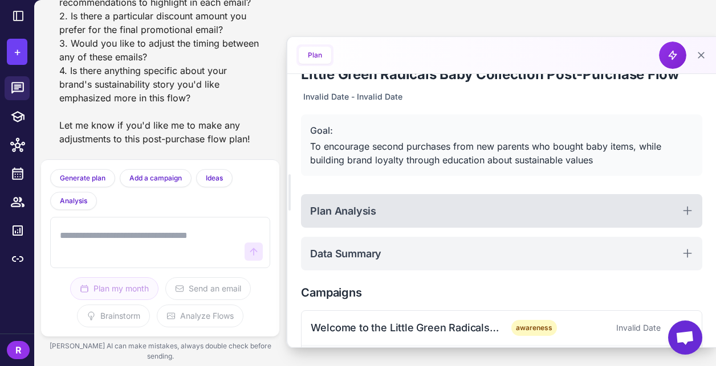
scroll to position [0, 0]
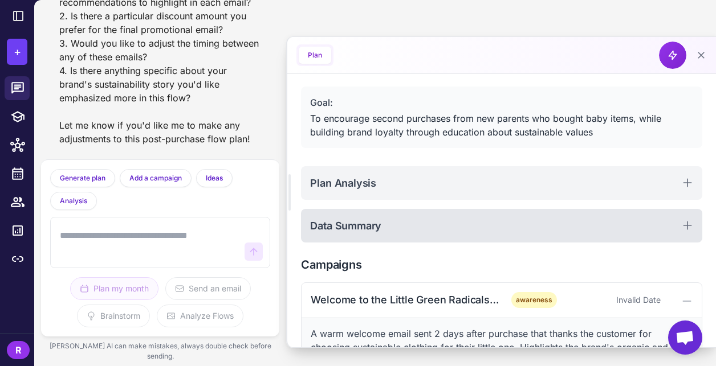
click at [496, 225] on div "Data Summary" at bounding box center [501, 226] width 401 height 34
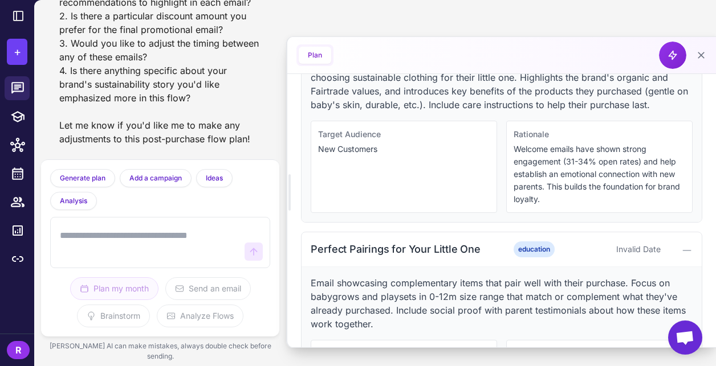
scroll to position [481, 0]
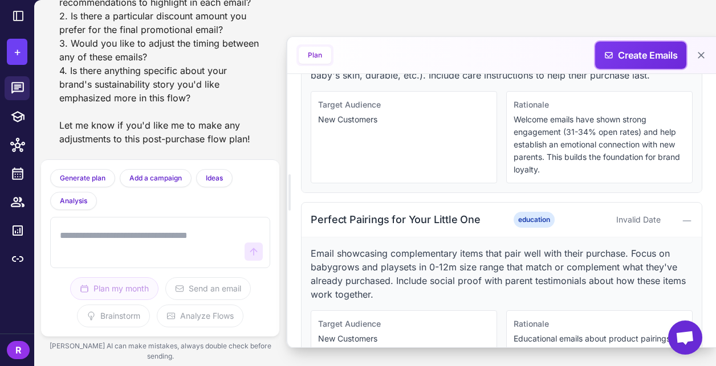
click at [656, 64] on span "Create Emails" at bounding box center [640, 56] width 101 height 28
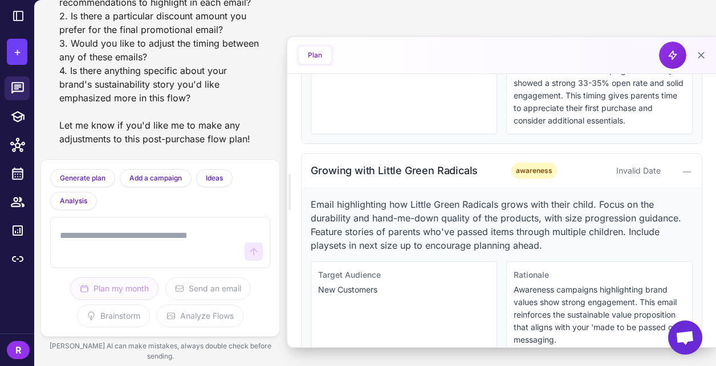
scroll to position [990, 0]
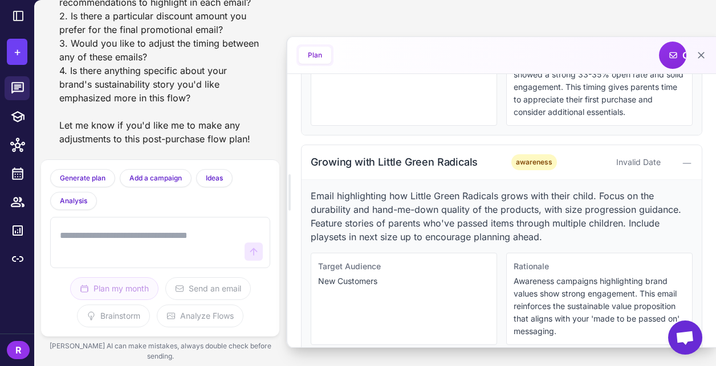
click at [679, 59] on div "Create Emails" at bounding box center [672, 55] width 27 height 27
click at [679, 59] on span "Create Emails" at bounding box center [705, 55] width 100 height 27
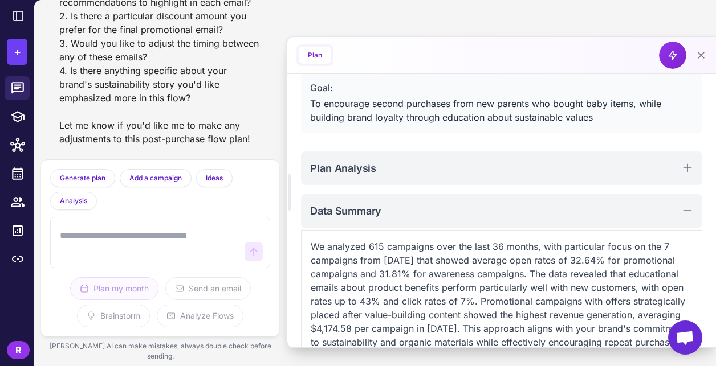
scroll to position [0, 0]
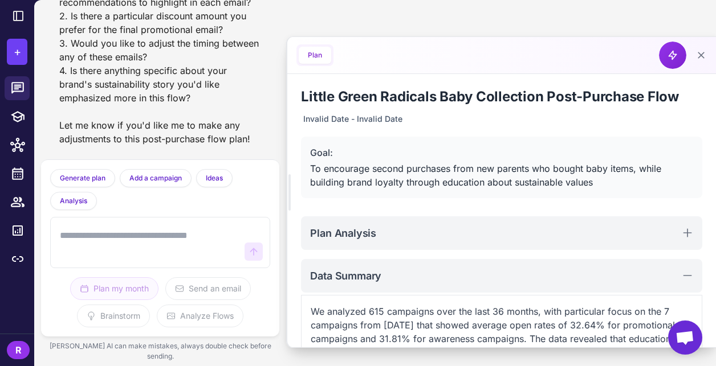
click at [132, 246] on textarea at bounding box center [149, 243] width 182 height 36
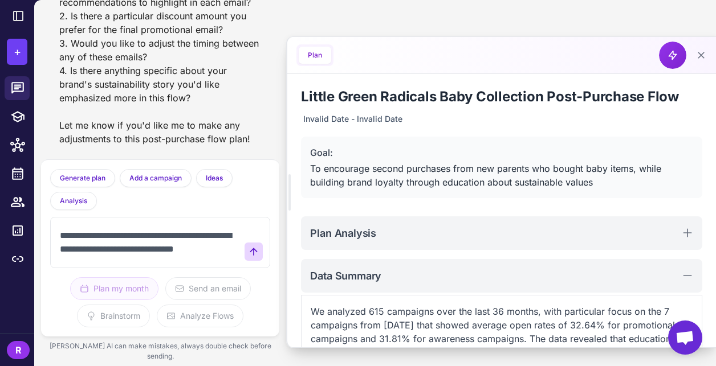
scroll to position [7, 0]
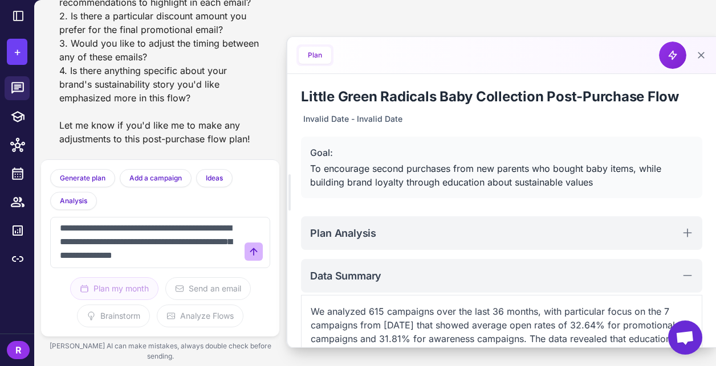
type textarea "**********"
click at [247, 261] on button at bounding box center [253, 252] width 18 height 18
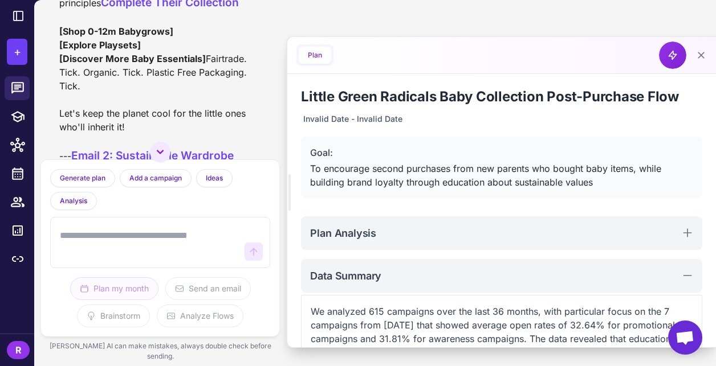
scroll to position [2991, 0]
